Goal: Navigation & Orientation: Understand site structure

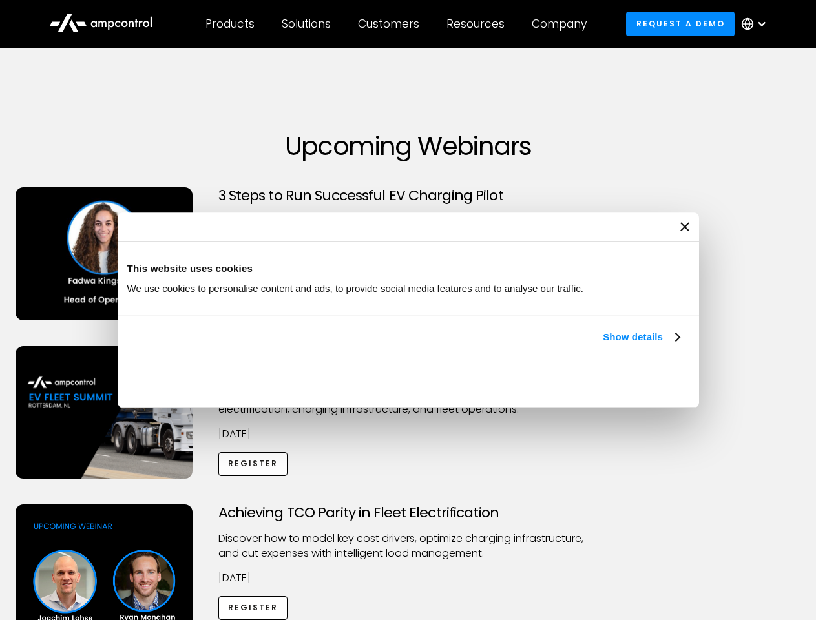
click at [603, 345] on link "Show details" at bounding box center [641, 338] width 76 height 16
click at [0, 0] on div "Necessary cookies help make a website usable by enabling basic functions like p…" at bounding box center [0, 0] width 0 height 0
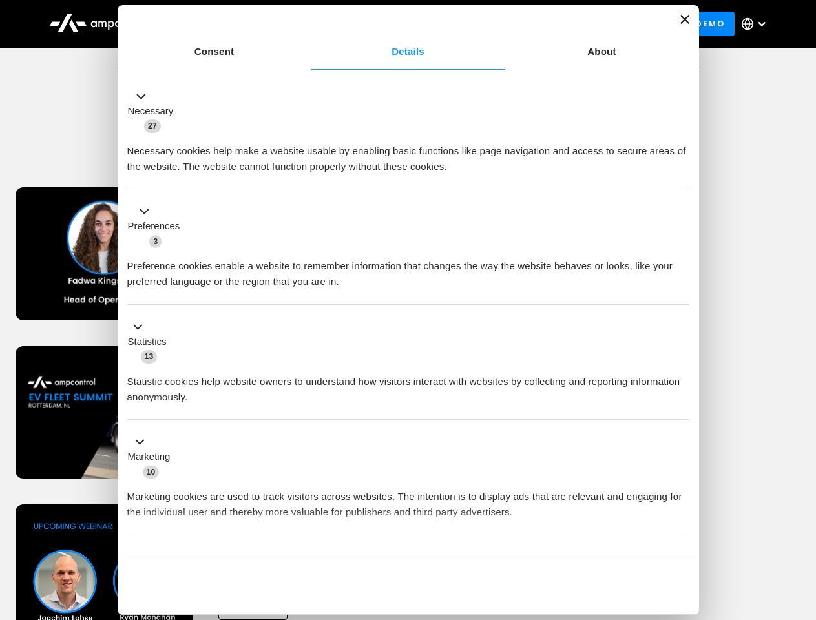
click at [802, 521] on div "Achieving TCO Parity in Fleet Electrification Discover how to model key cost dr…" at bounding box center [409, 606] width 812 height 203
click at [397, 24] on div "Customers" at bounding box center [388, 24] width 61 height 14
click at [229, 24] on div "Products" at bounding box center [230, 24] width 49 height 14
click at [307, 24] on div "Solutions" at bounding box center [306, 24] width 49 height 14
click at [391, 24] on div "Customers" at bounding box center [388, 24] width 61 height 14
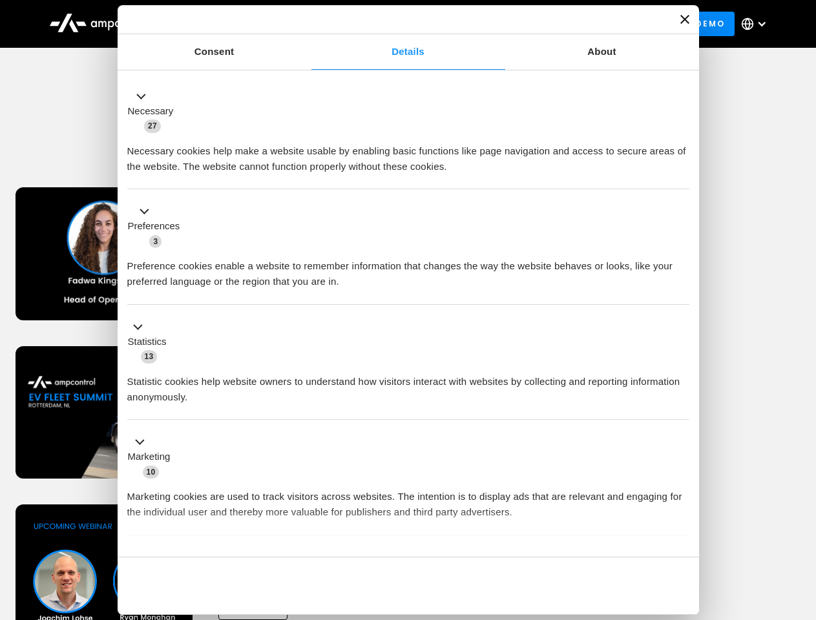
click at [478, 24] on div "Resources" at bounding box center [476, 24] width 58 height 14
click at [564, 24] on div "Company" at bounding box center [559, 24] width 55 height 14
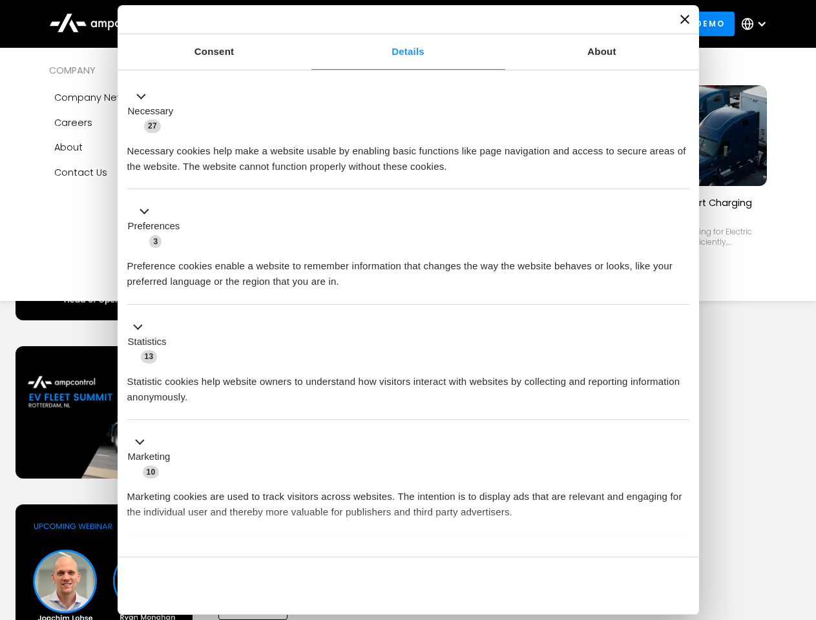
click at [757, 24] on div at bounding box center [762, 24] width 10 height 10
